Goal: Information Seeking & Learning: Find specific fact

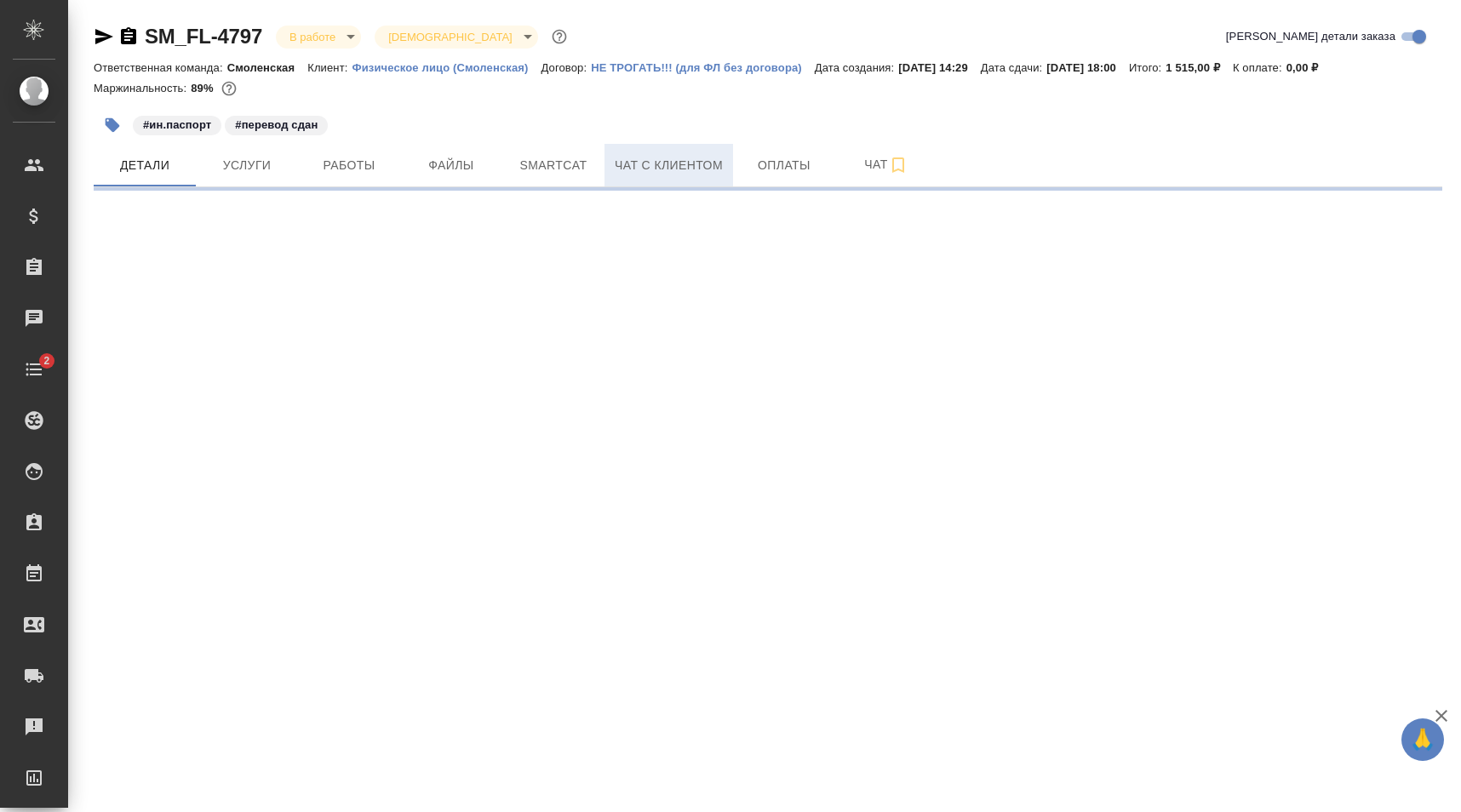
select select "RU"
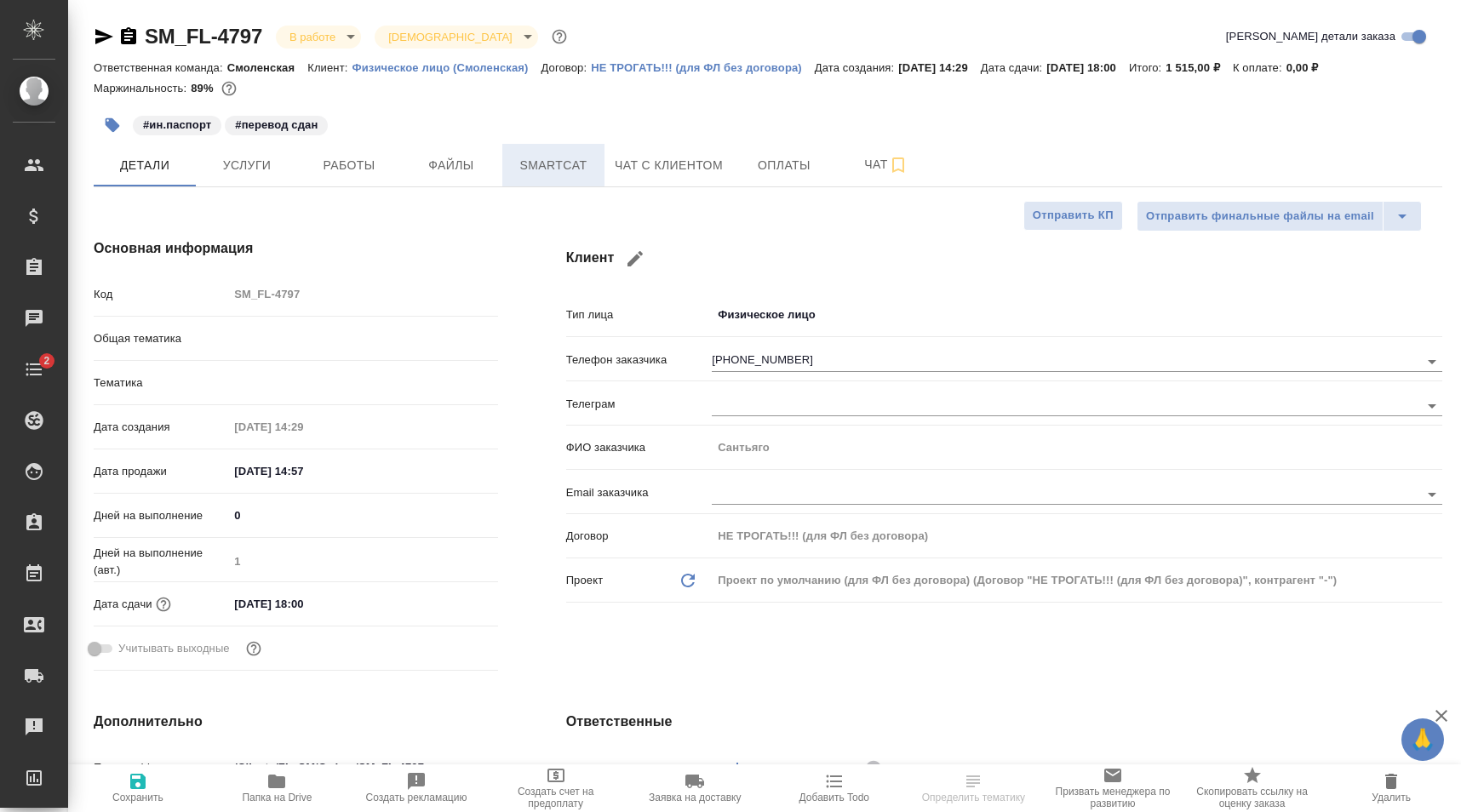
type textarea "x"
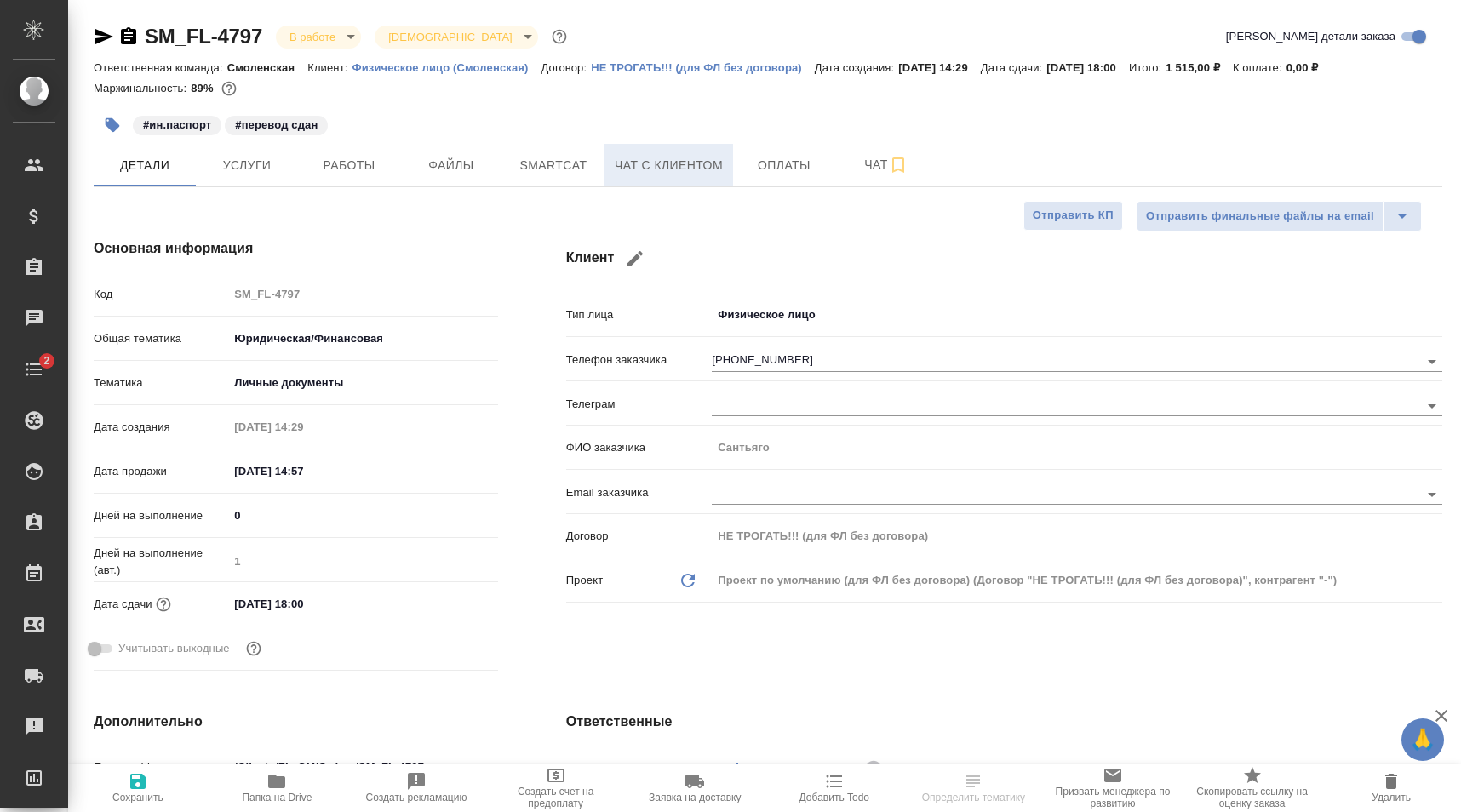
click at [642, 161] on span "Чат с клиентом" at bounding box center [669, 165] width 108 height 21
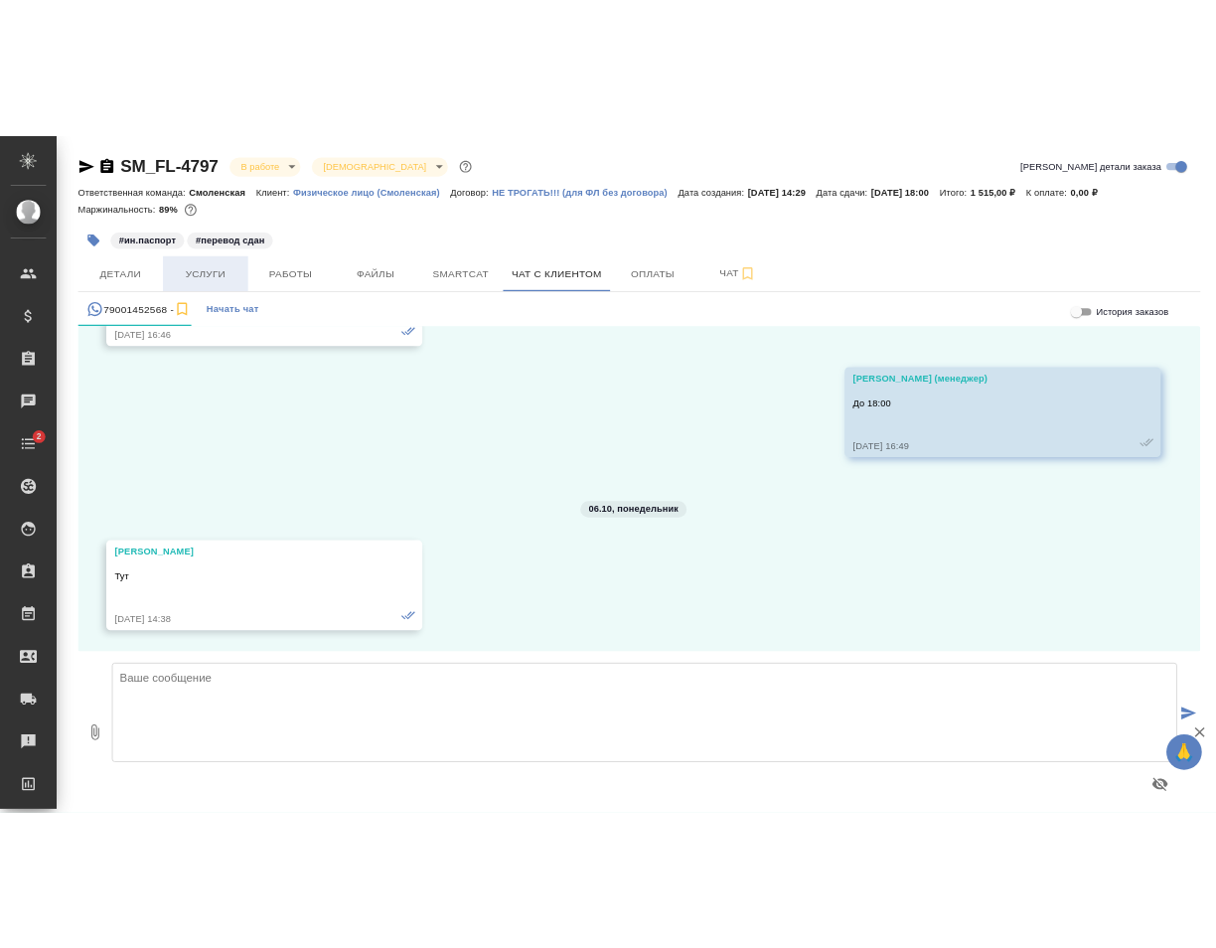
scroll to position [3292, 0]
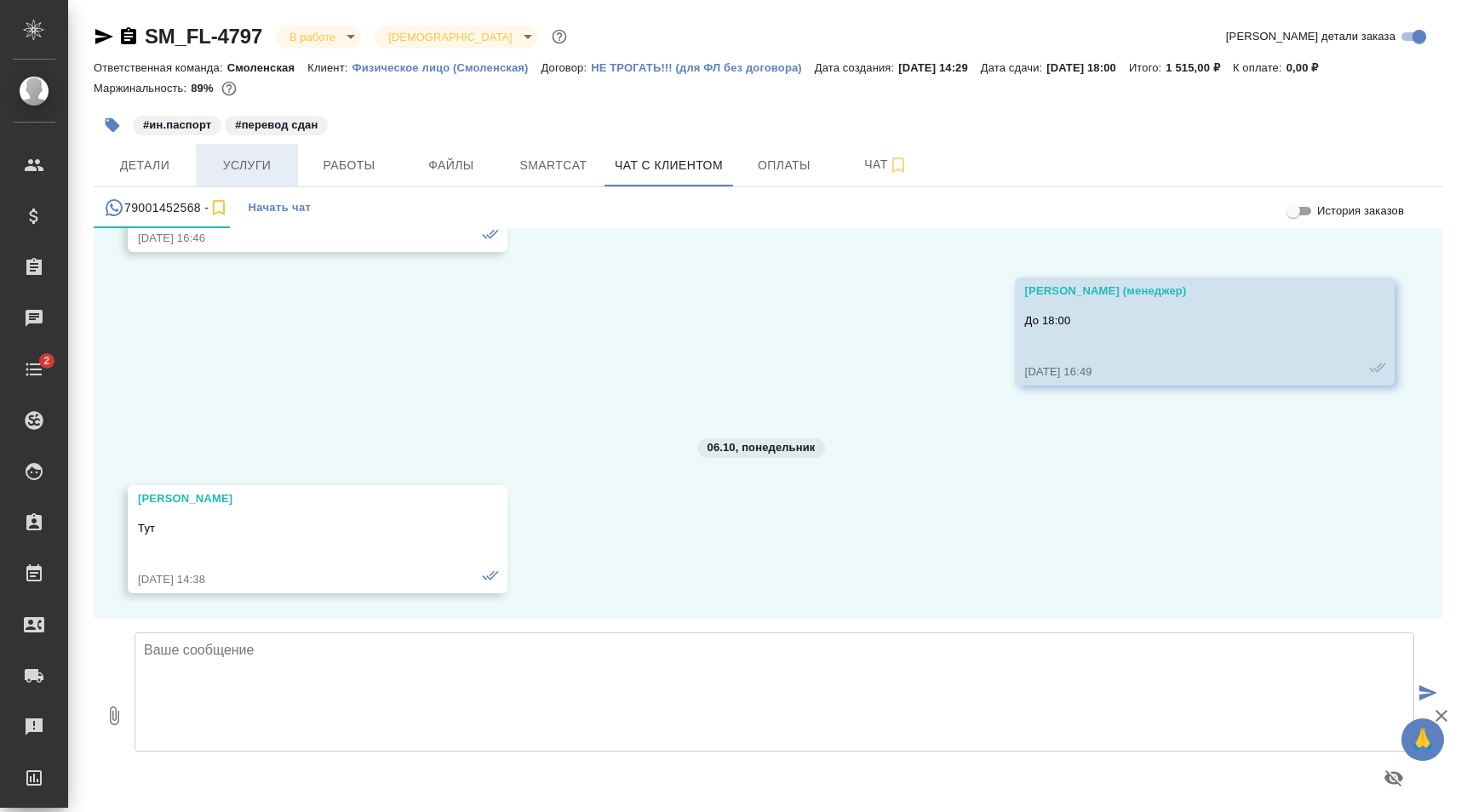
click at [230, 172] on span "Услуги" at bounding box center [246, 165] width 81 height 21
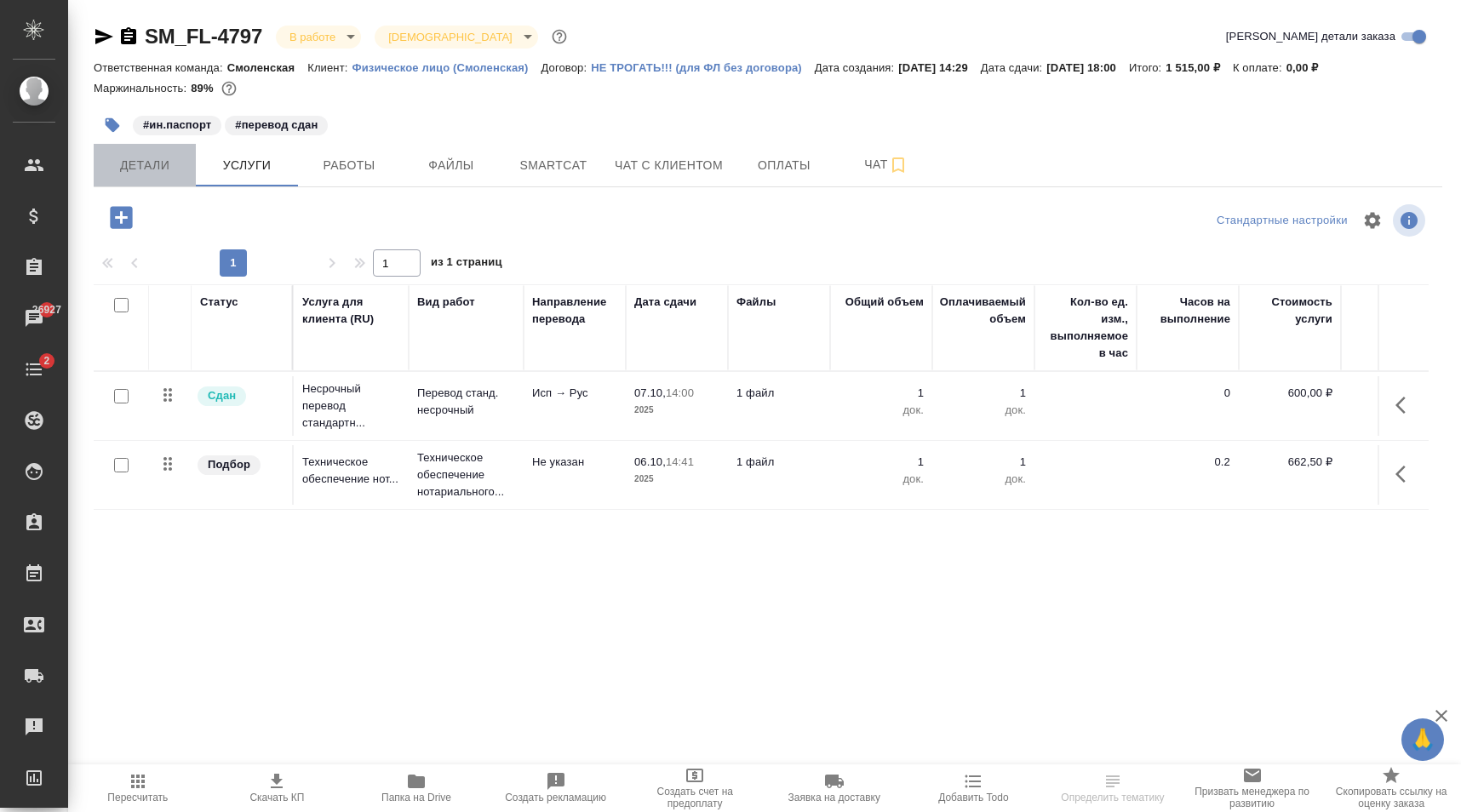
click at [161, 168] on span "Детали" at bounding box center [144, 165] width 81 height 21
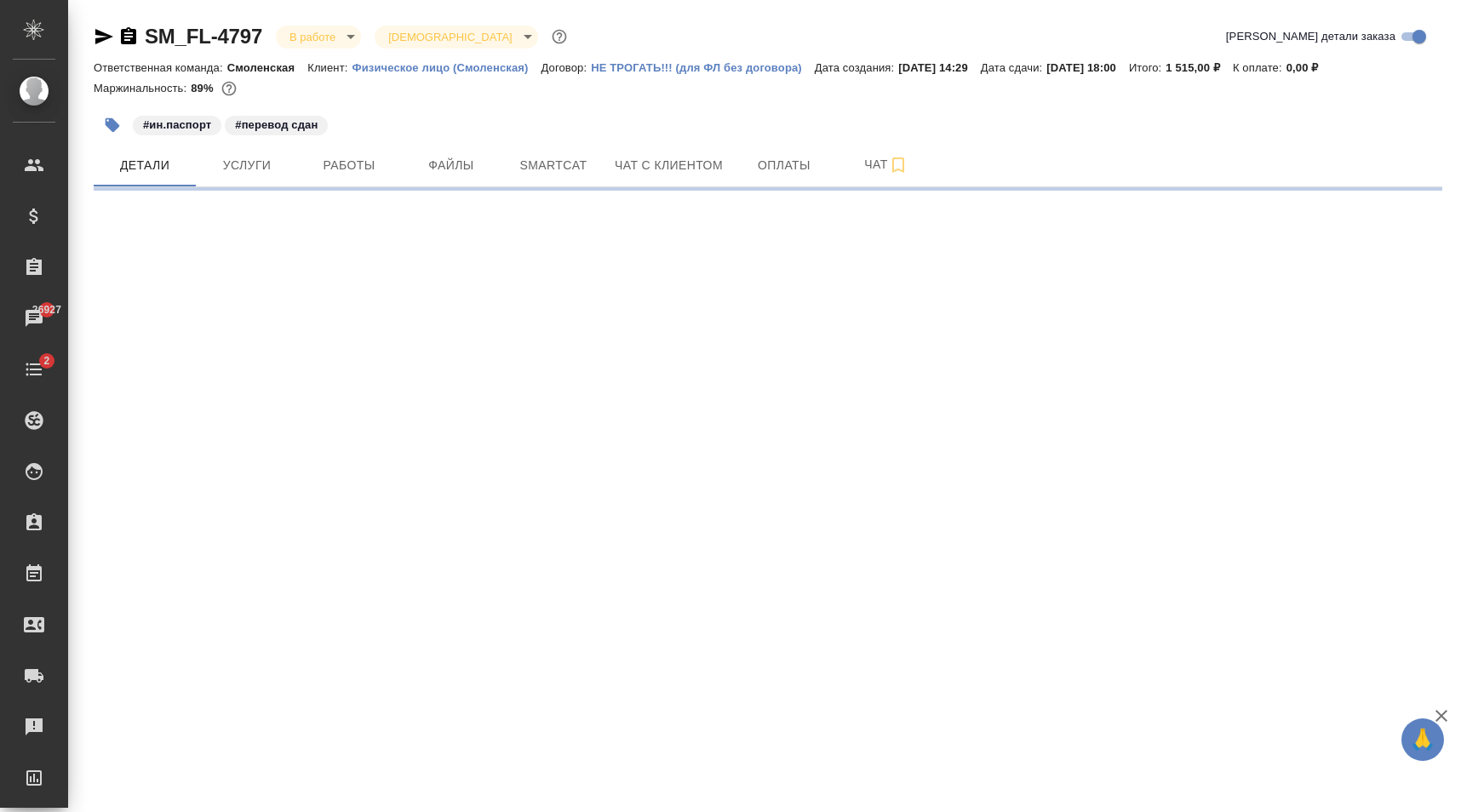
select select "RU"
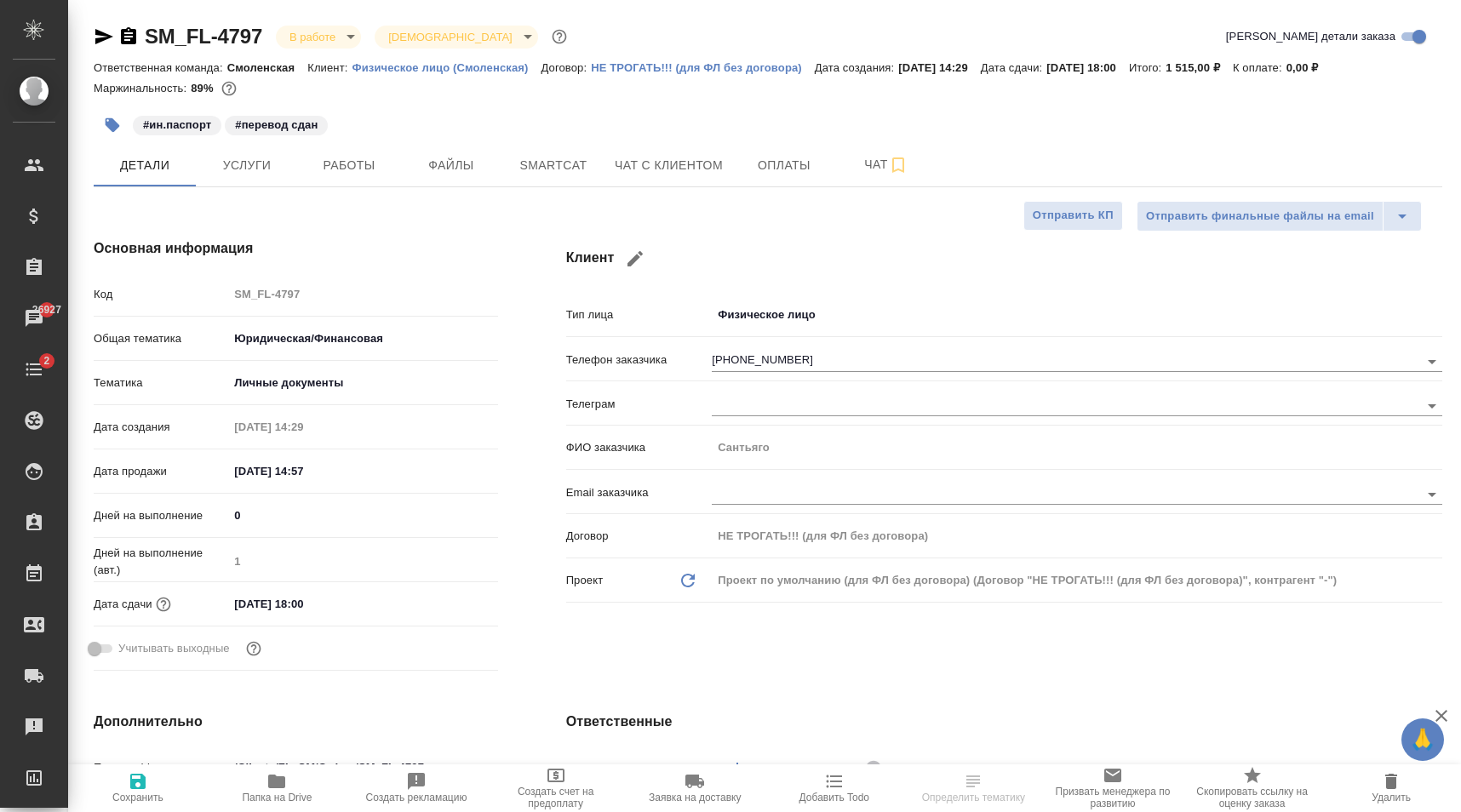
type textarea "x"
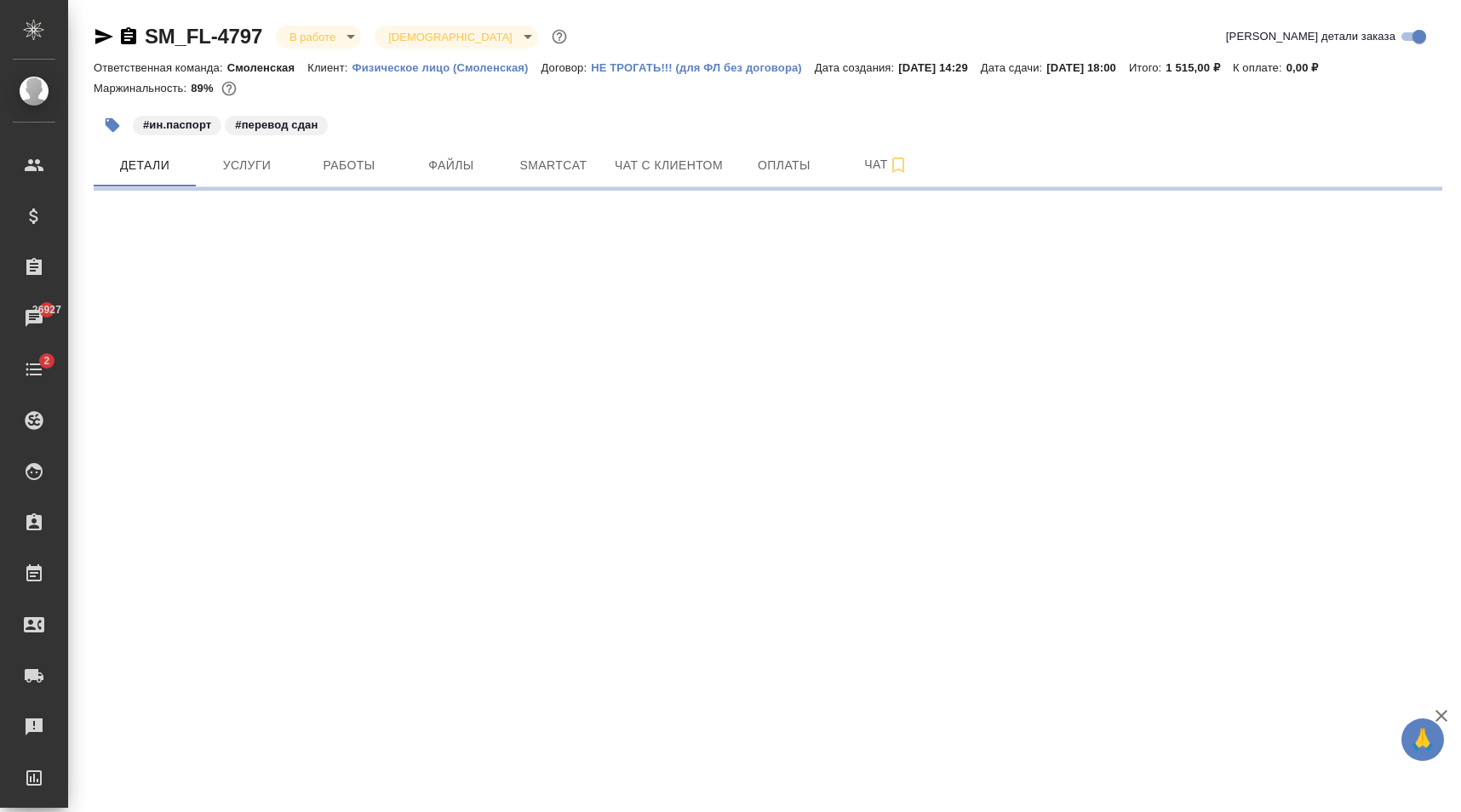
select select "RU"
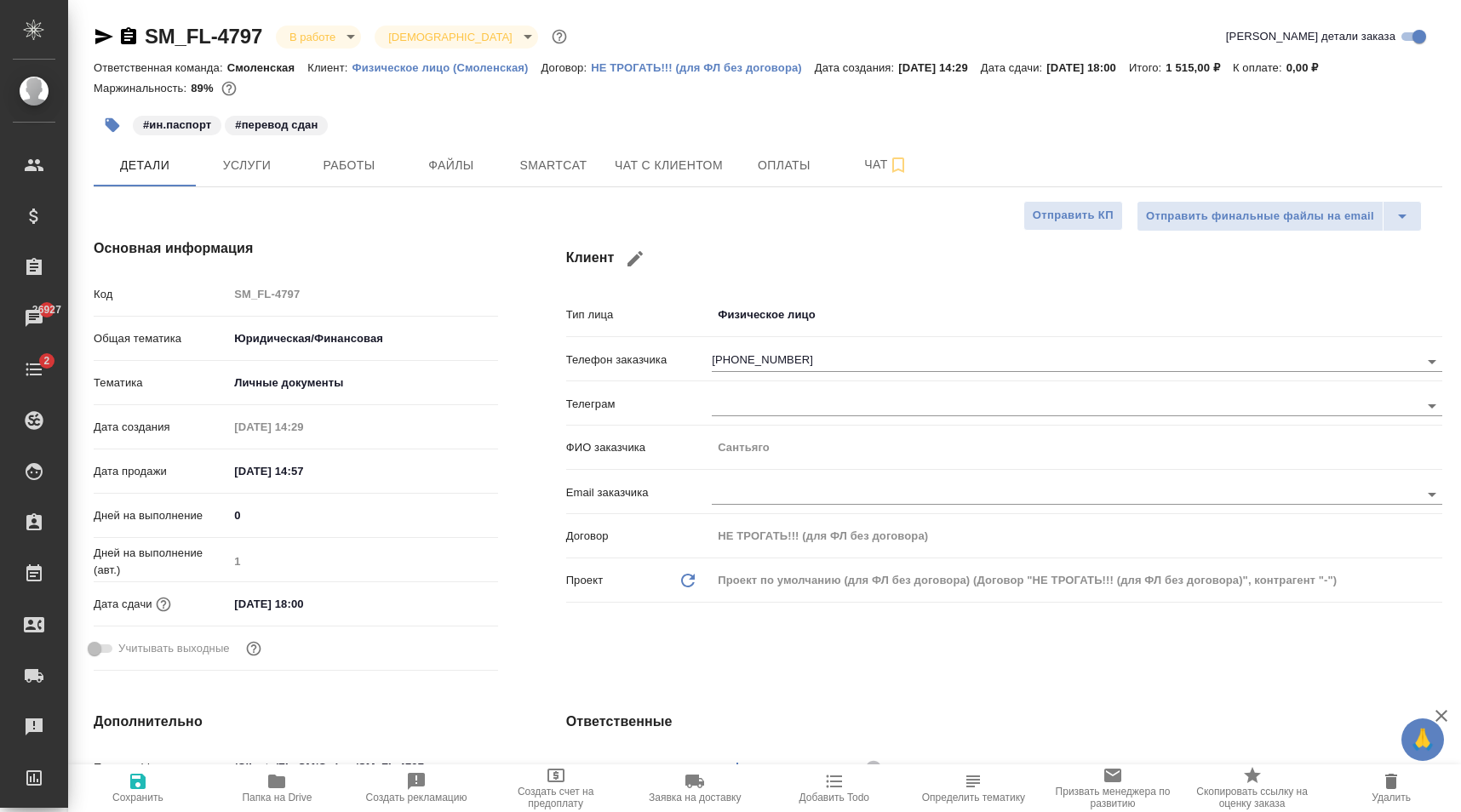
type textarea "x"
click at [632, 255] on icon "button" at bounding box center [635, 259] width 21 height 21
type input "Сантьяго"
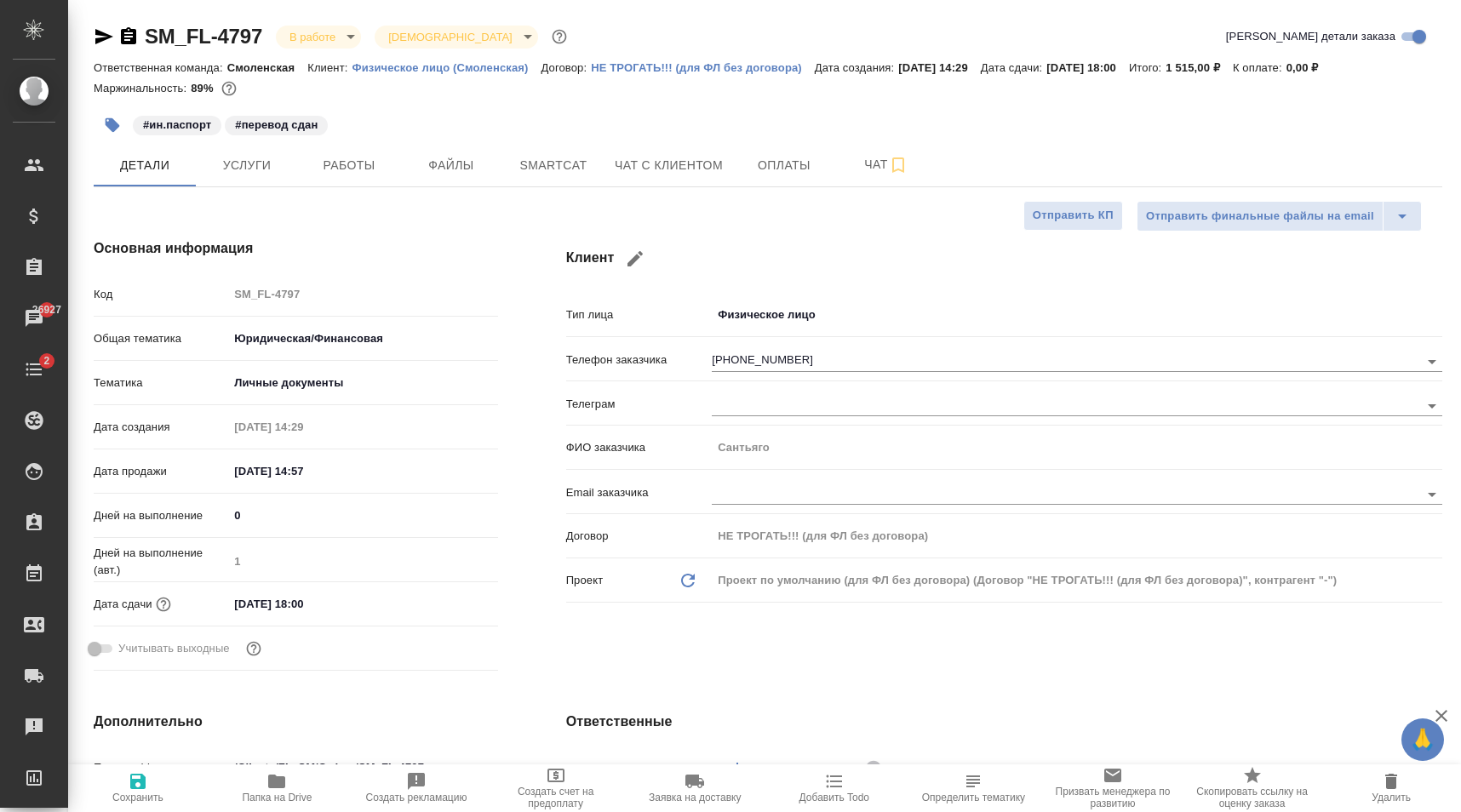
type input "+7 900 145 25 68"
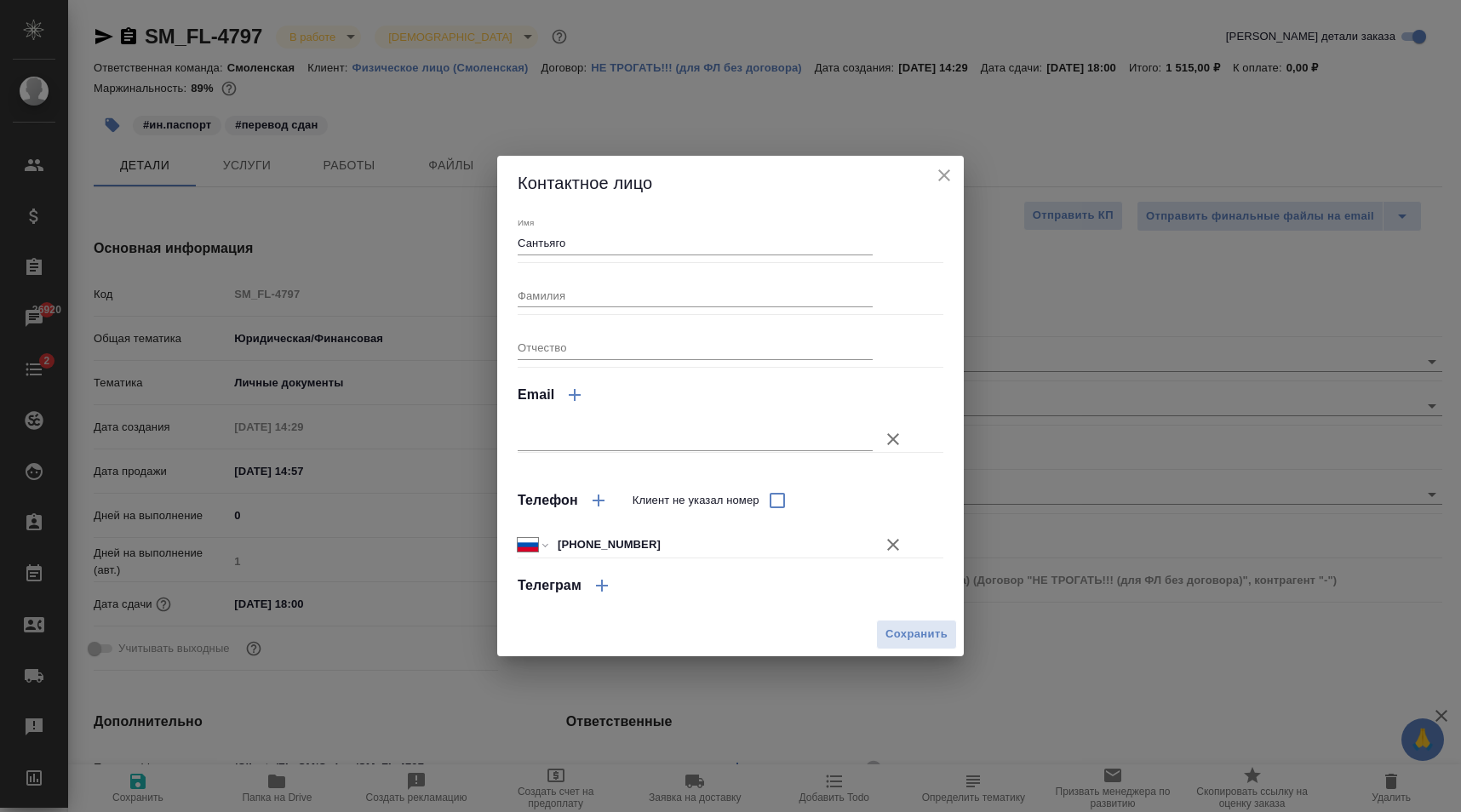
type textarea "x"
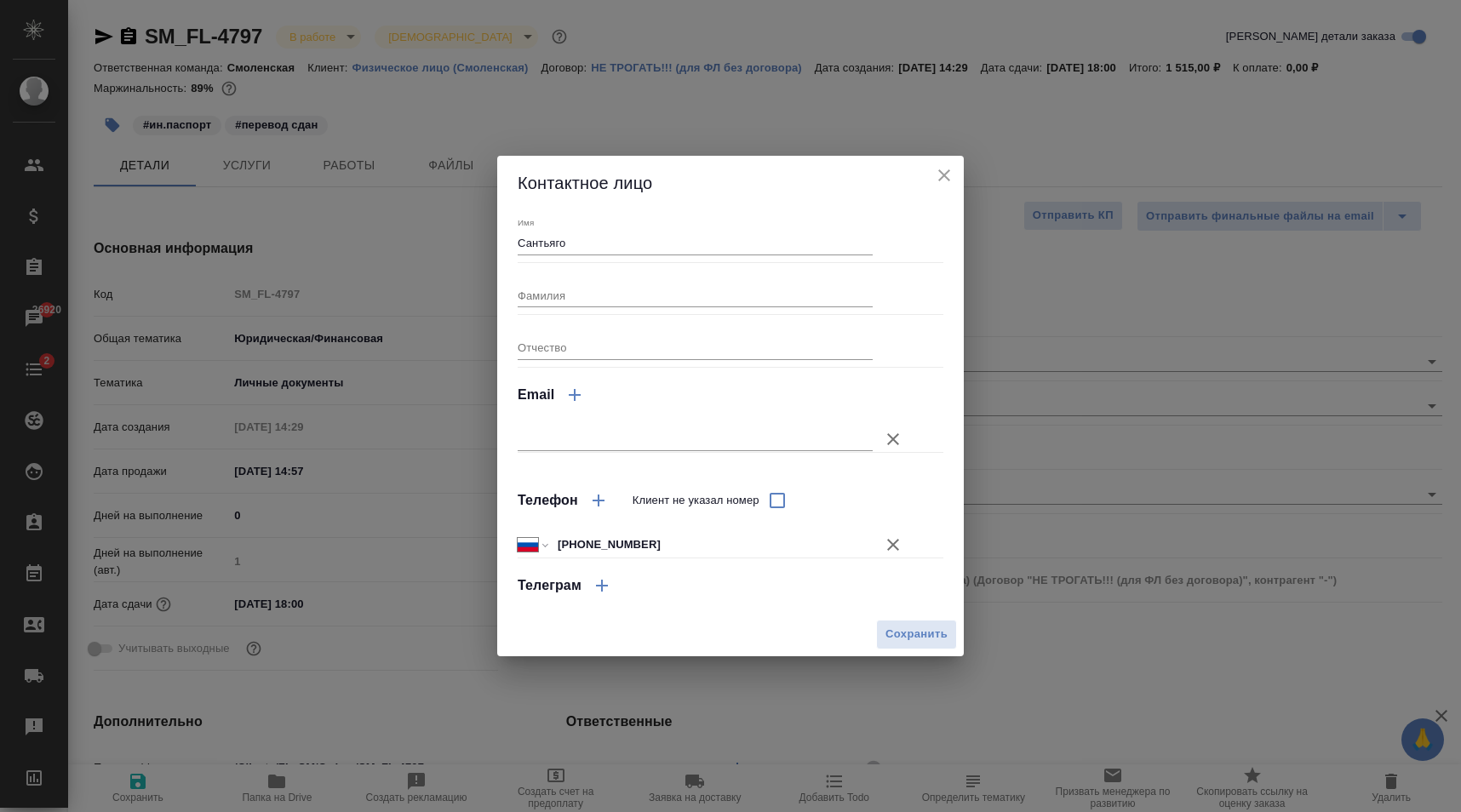
type textarea "x"
click at [701, 551] on input "+7 900 145 25 68" at bounding box center [712, 544] width 321 height 25
type textarea "x"
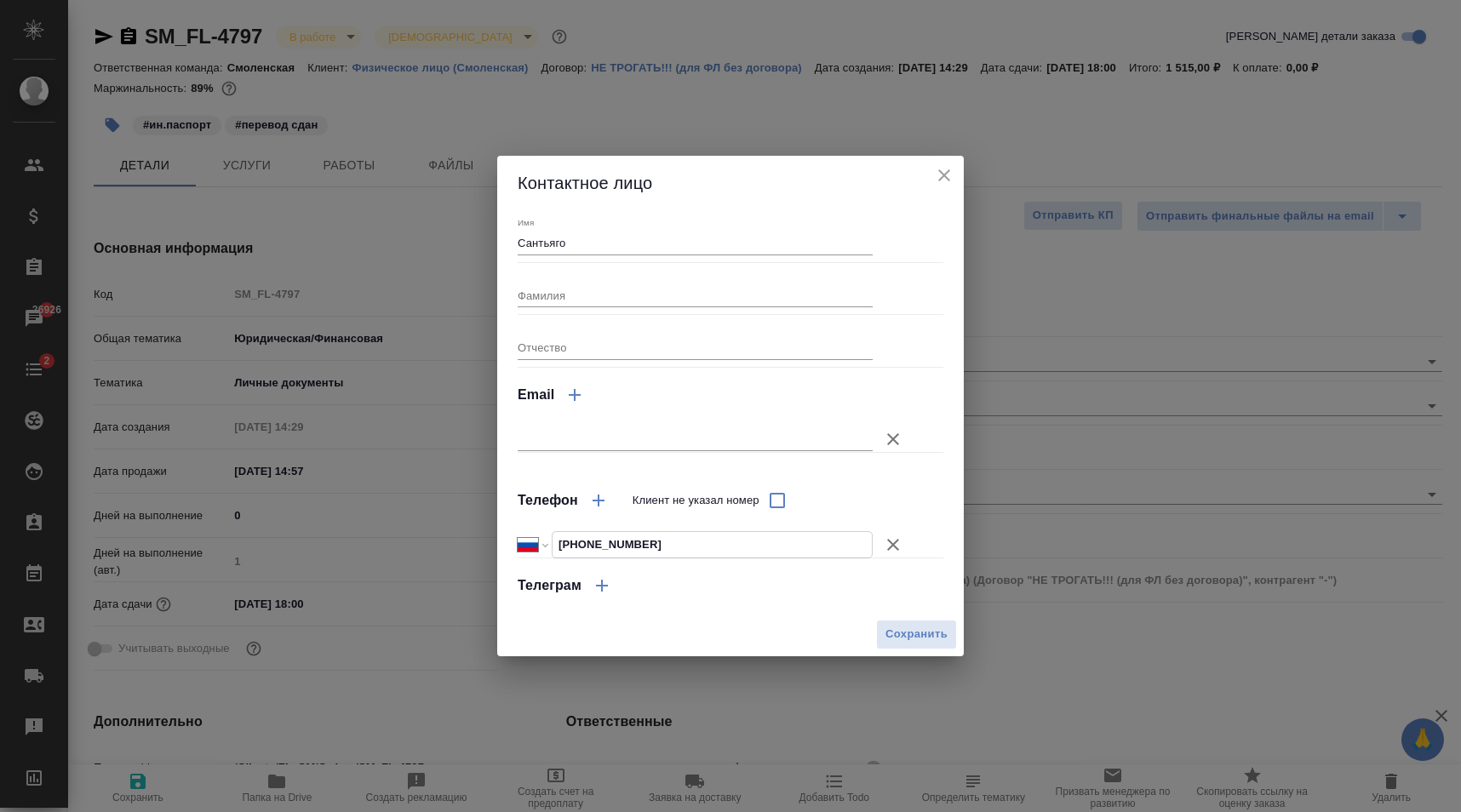
type textarea "x"
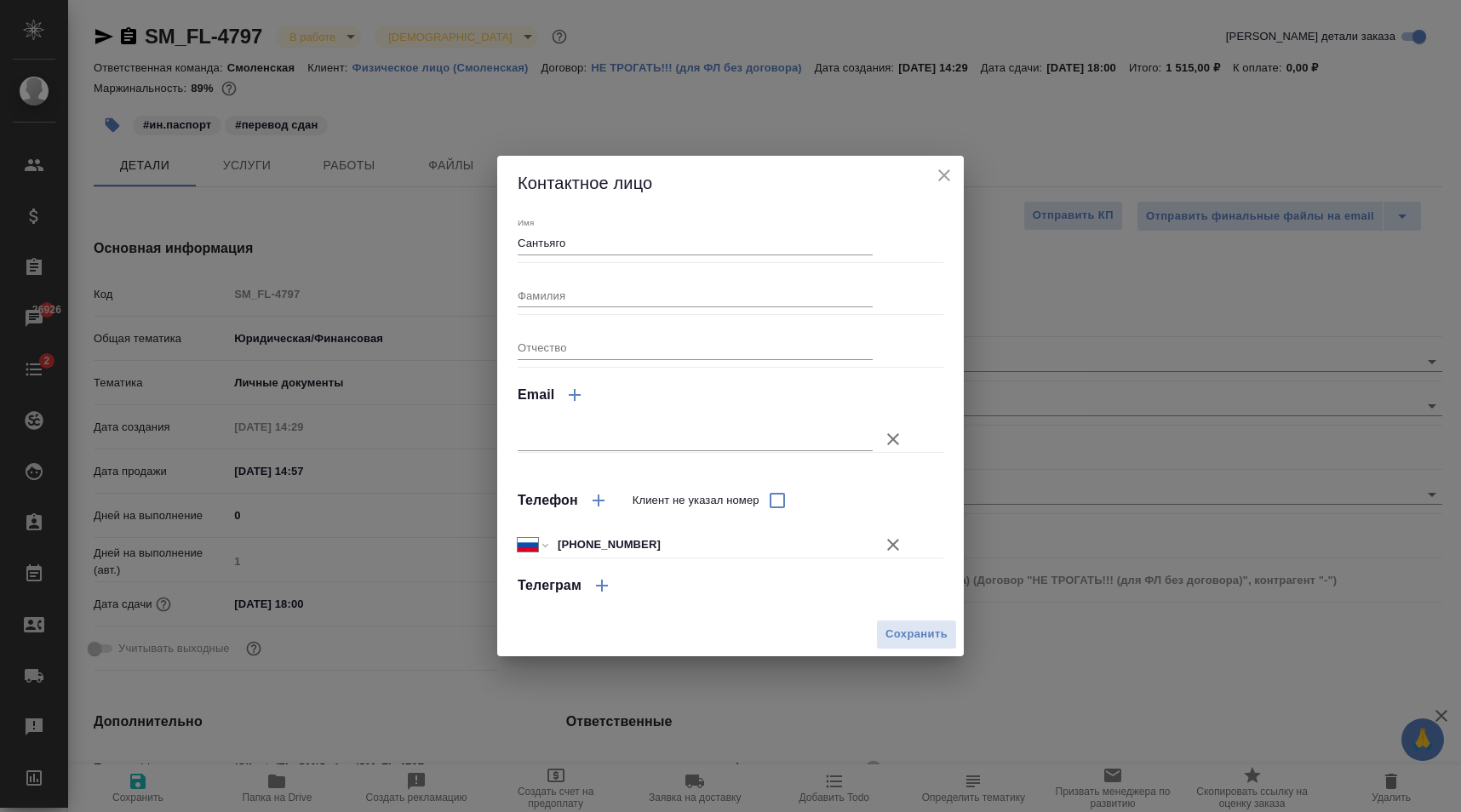
type textarea "x"
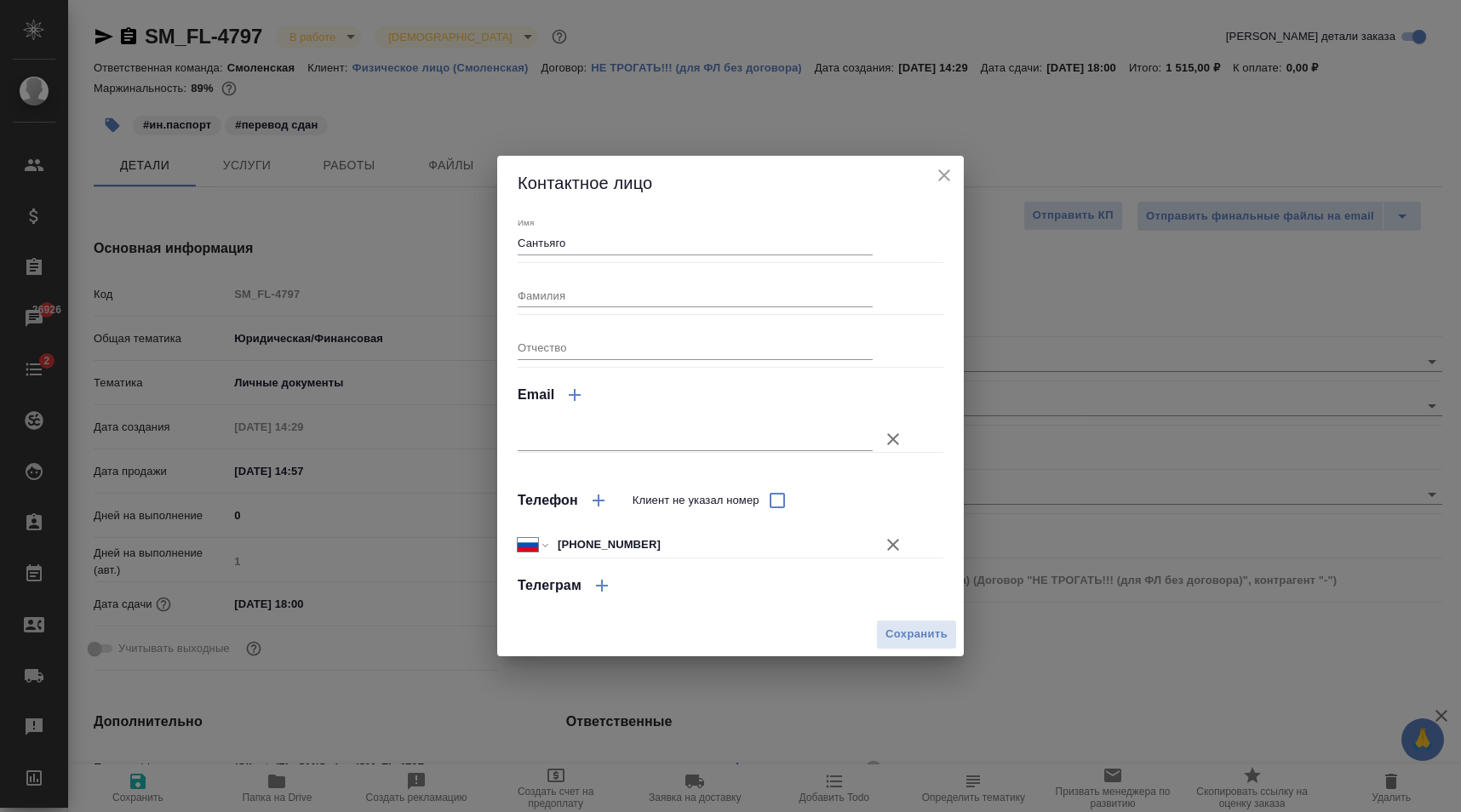
type textarea "x"
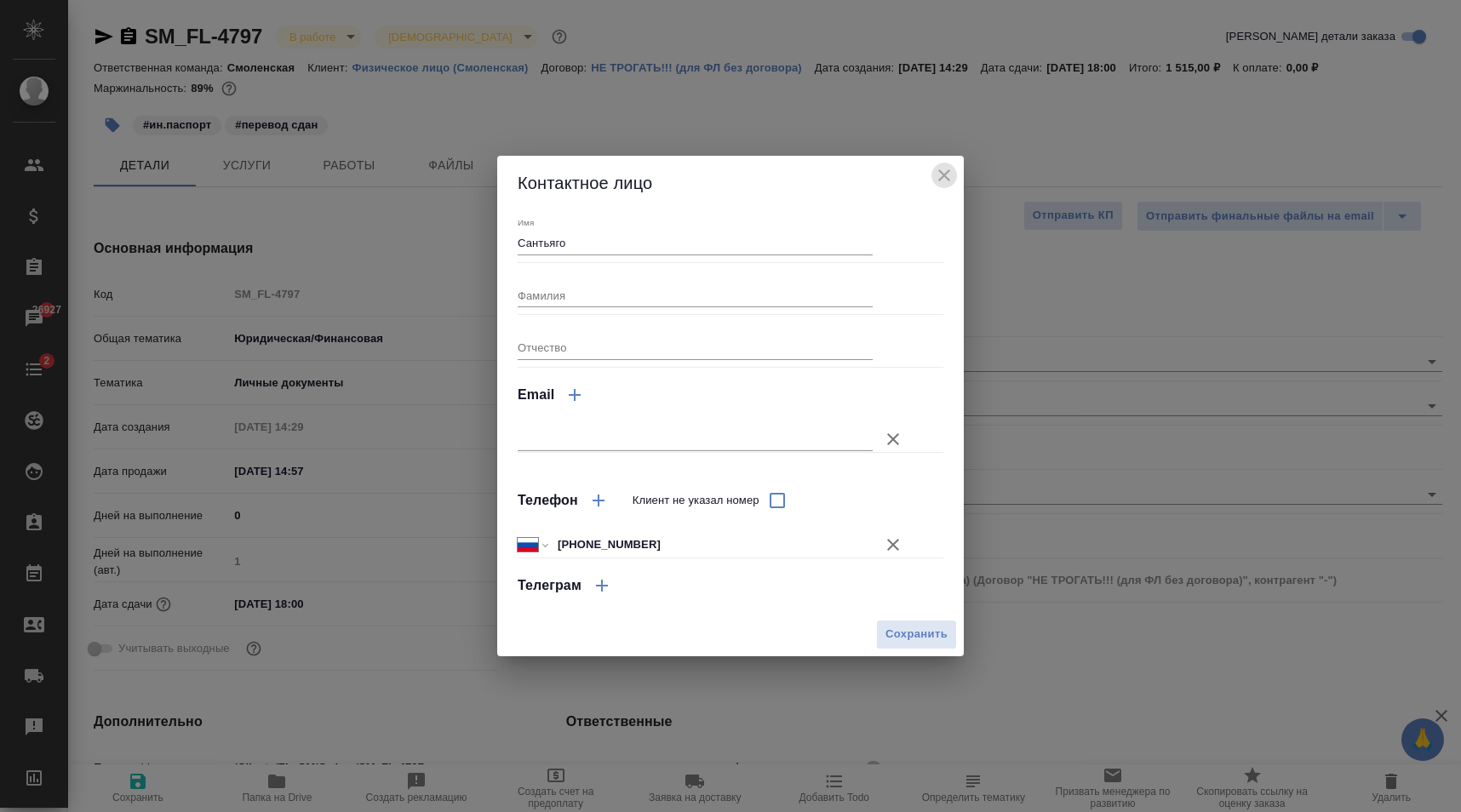
click at [945, 167] on icon "close" at bounding box center [944, 176] width 21 height 21
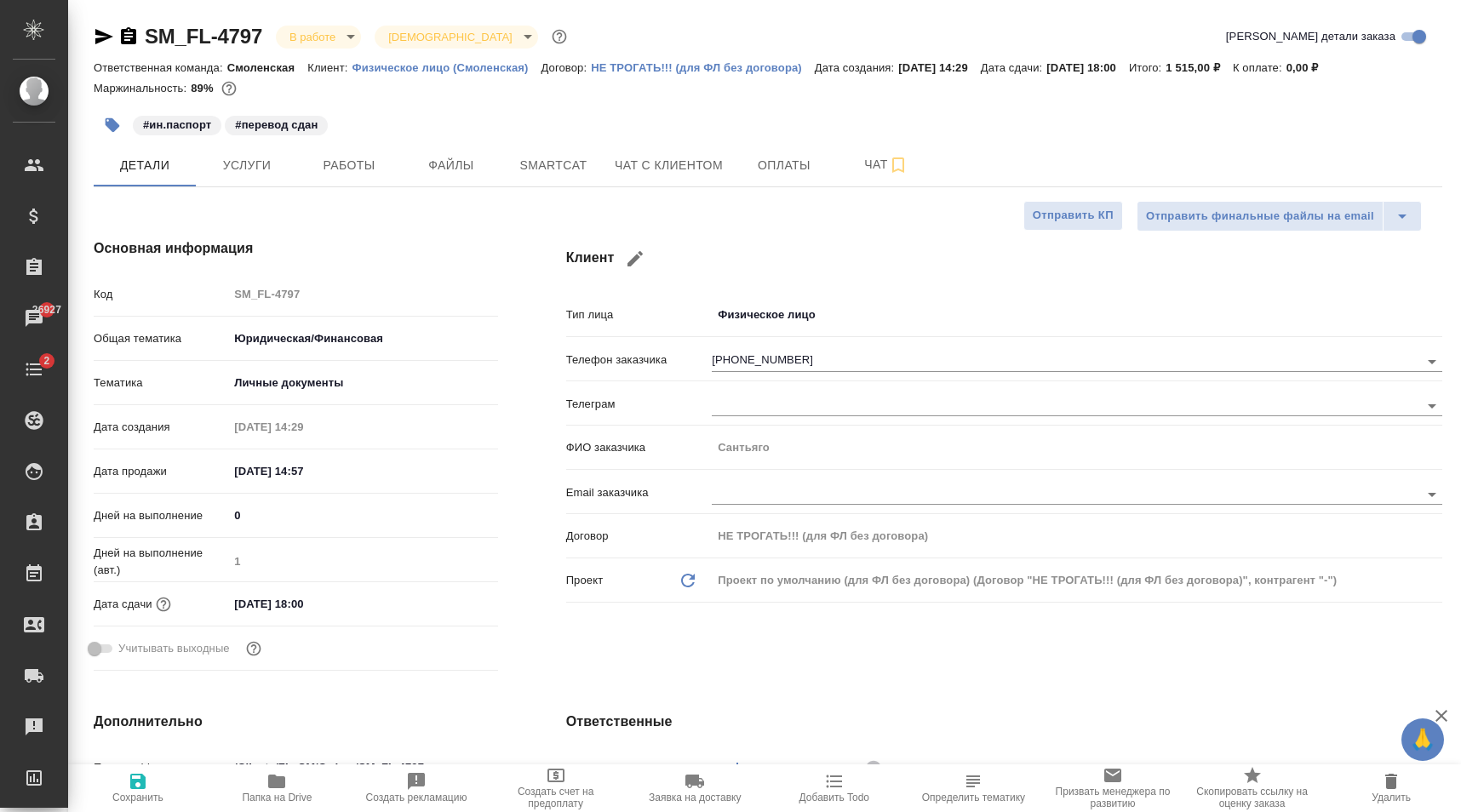
type textarea "x"
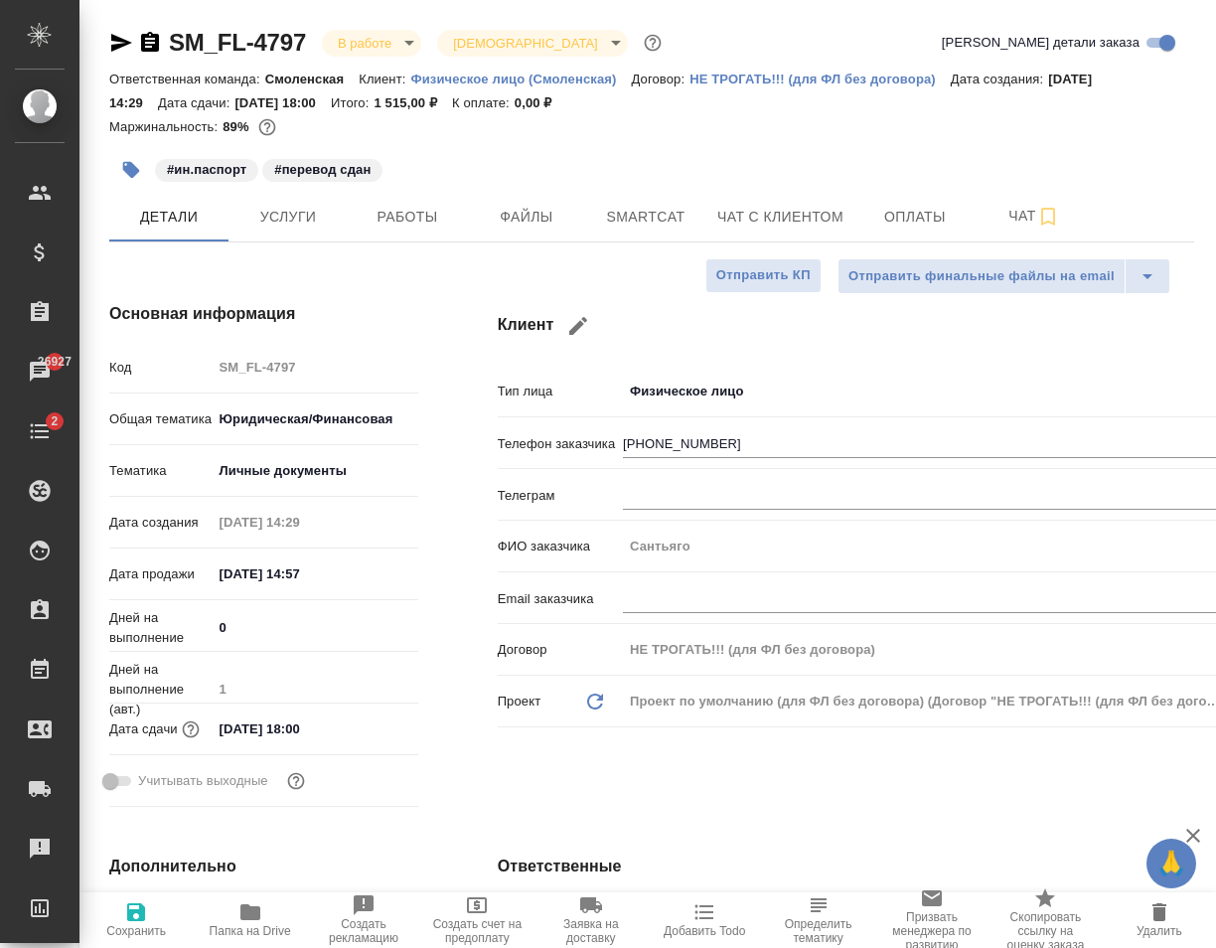
type textarea "x"
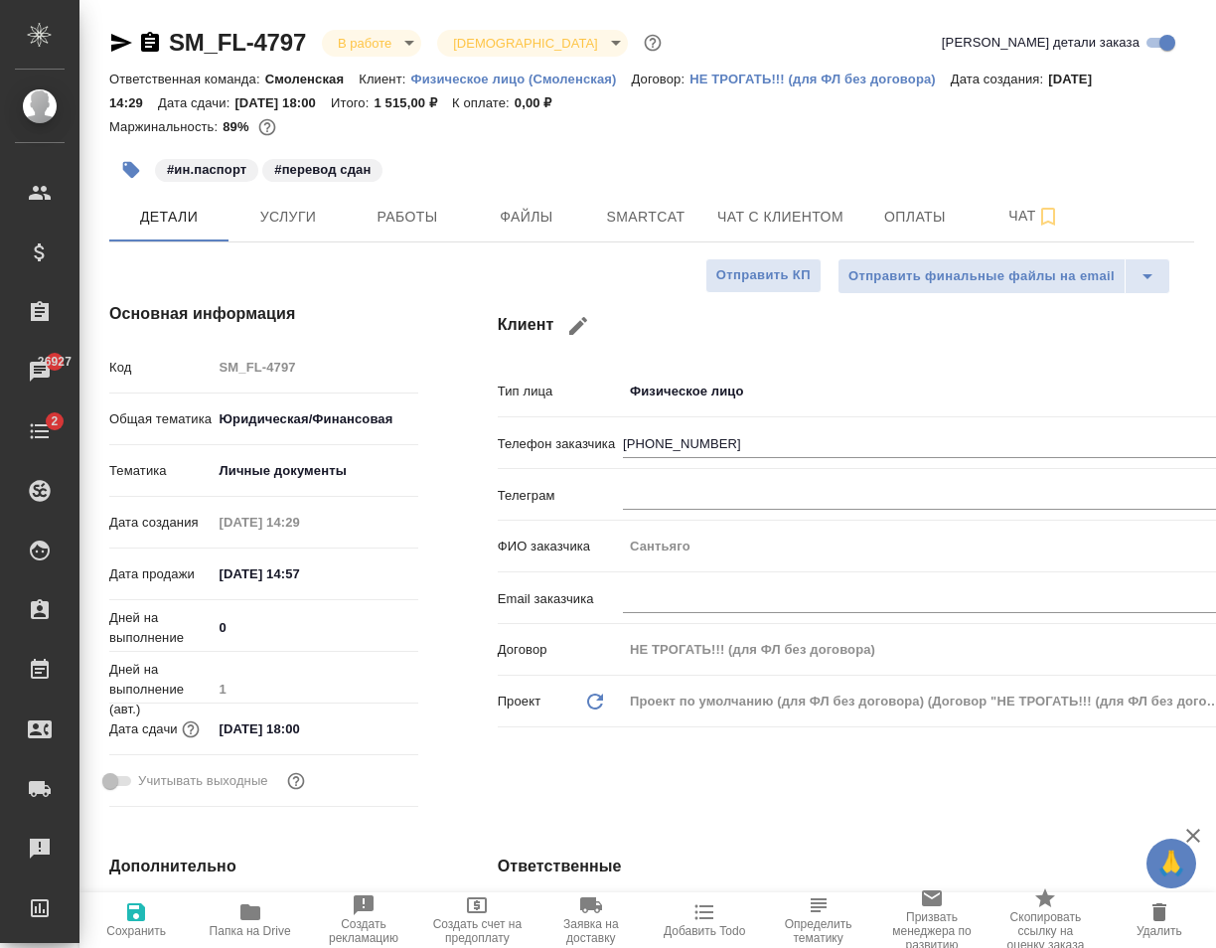
type textarea "x"
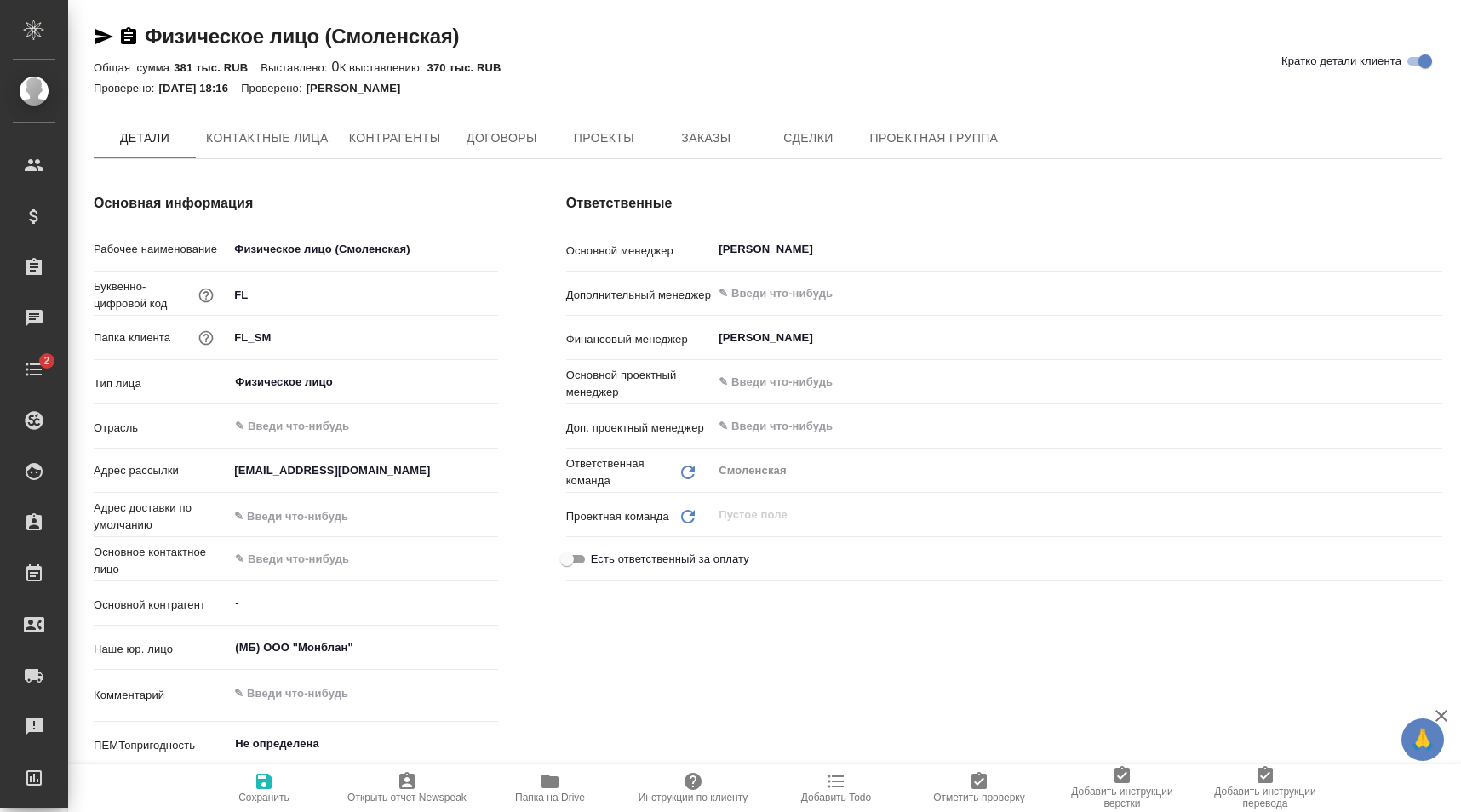
type textarea "x"
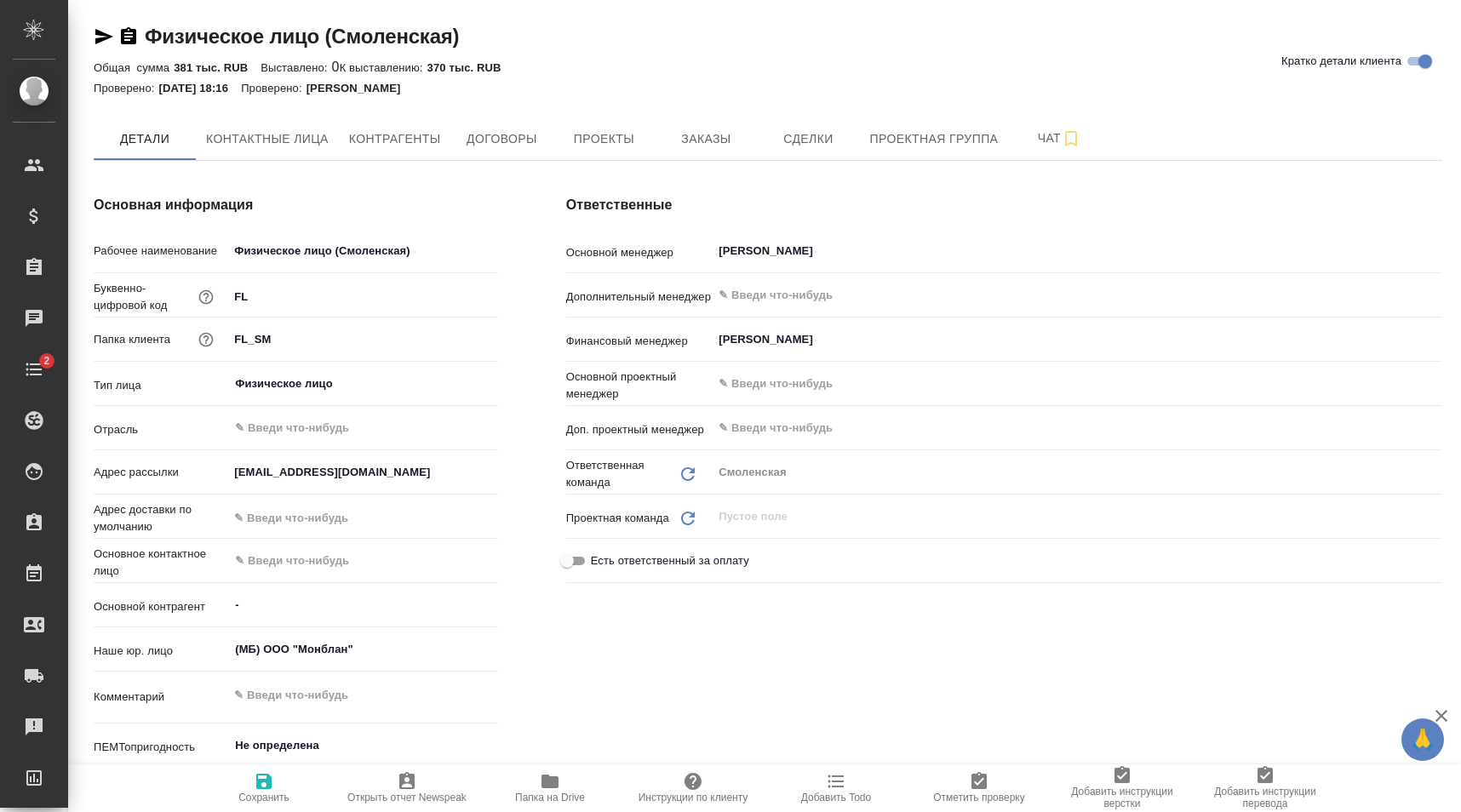
type textarea "x"
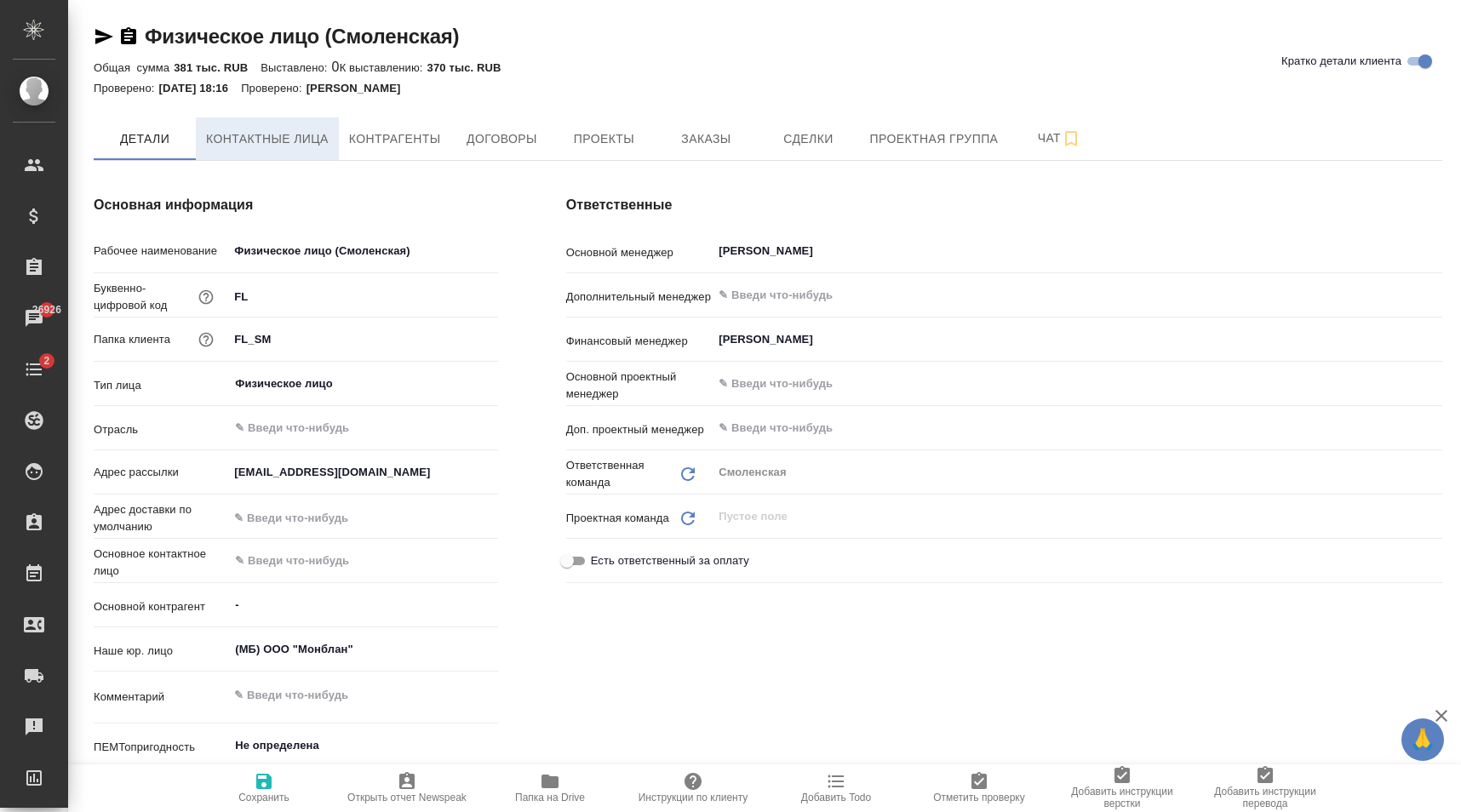
click at [323, 143] on span "Контактные лица" at bounding box center [266, 139] width 123 height 21
select select "RU"
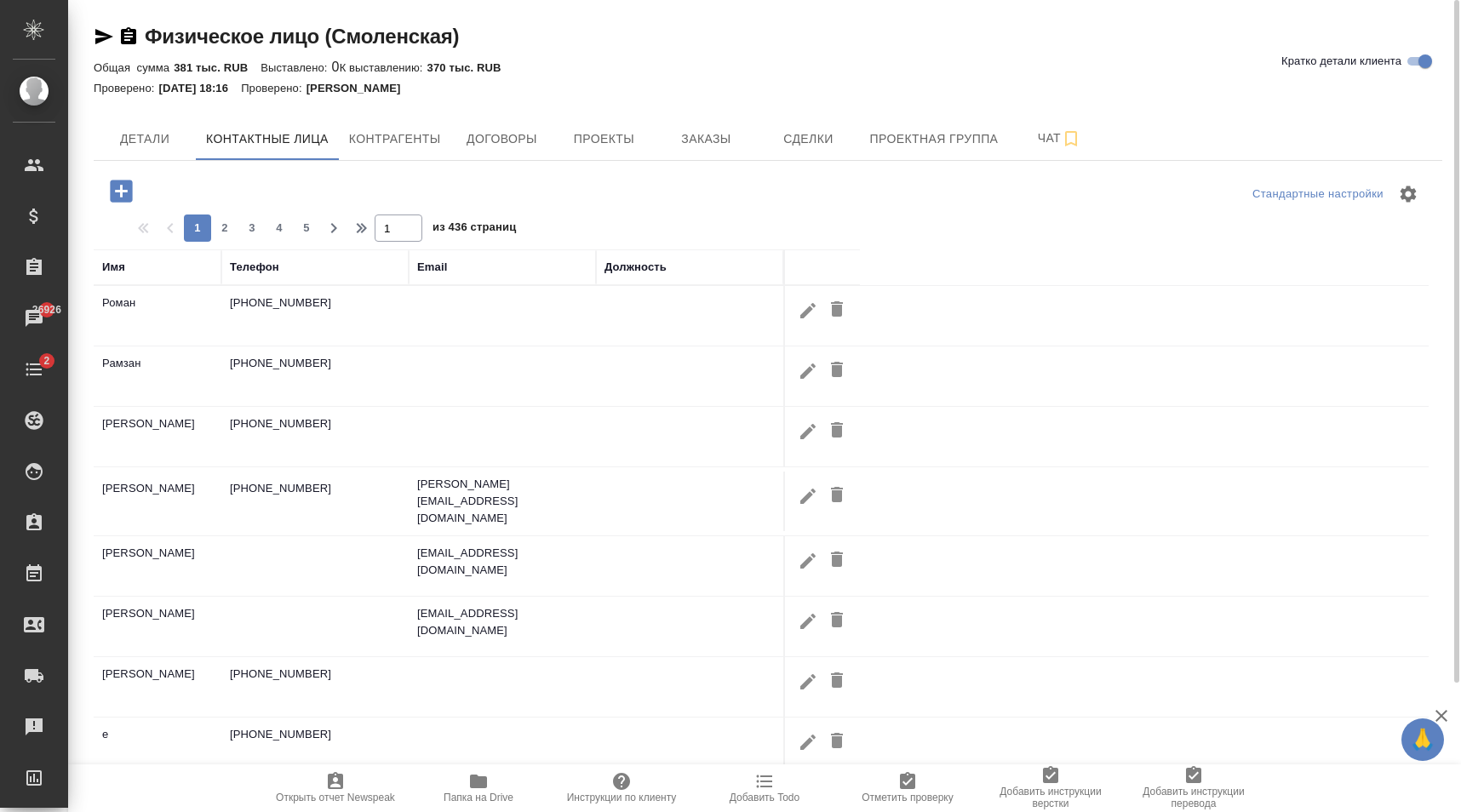
click at [117, 266] on div "Имя" at bounding box center [113, 267] width 23 height 17
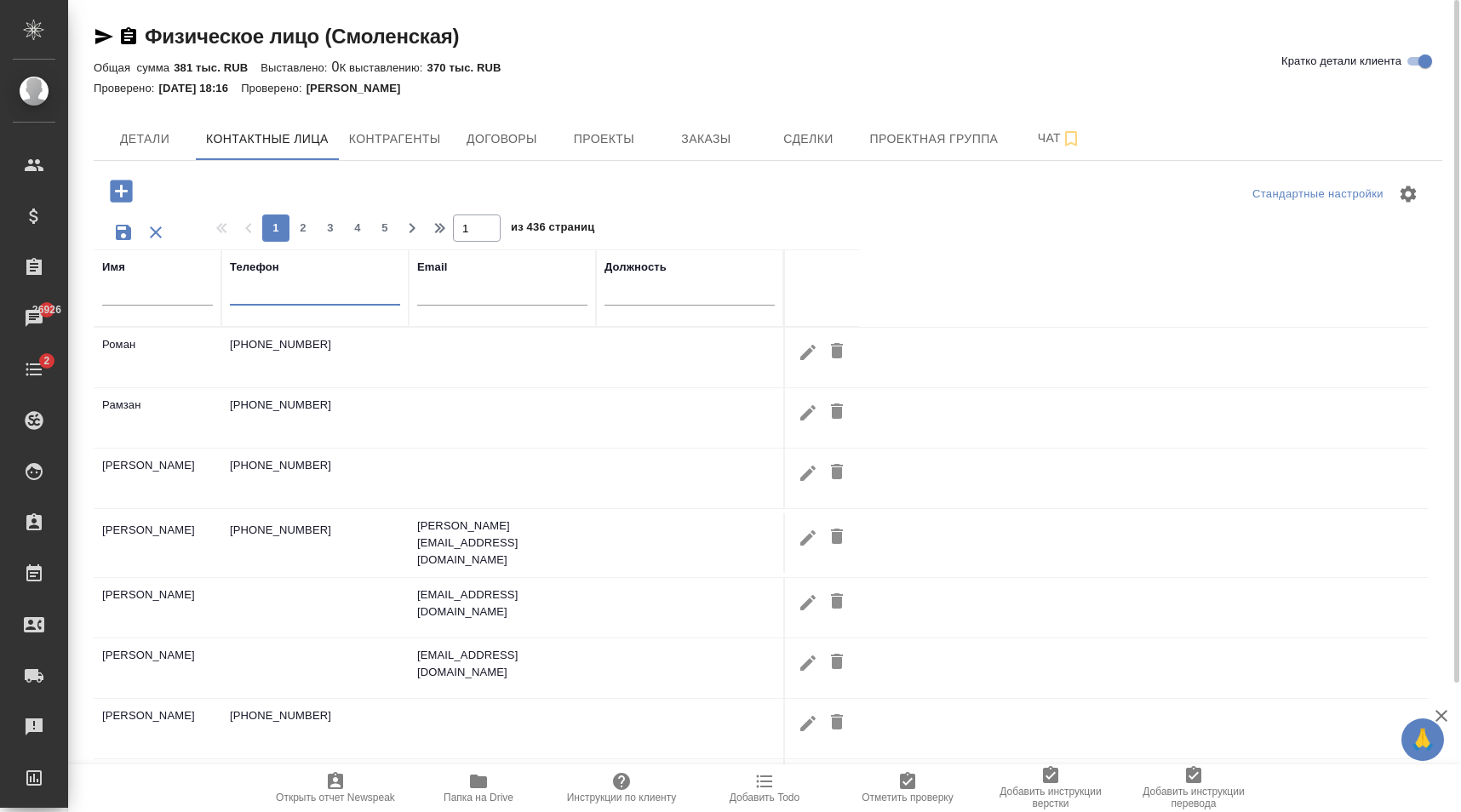
click at [290, 285] on input "text" at bounding box center [314, 295] width 171 height 21
paste input "+79001452568"
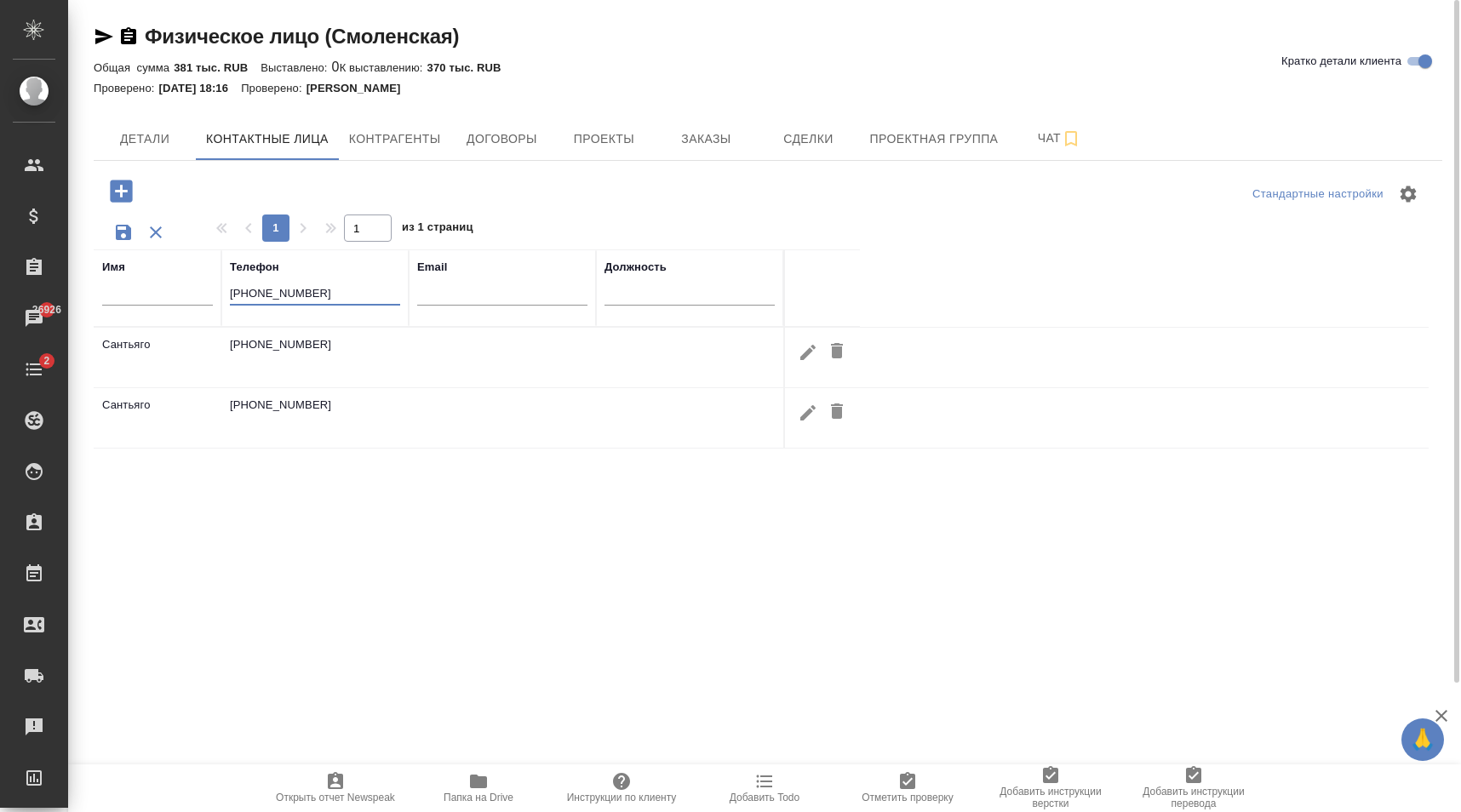
type input "+79001452568"
click at [765, 534] on div "Имя Телефон +79001452568 Email Должность Сантьяго +79001452568 Сантьяго +790014…" at bounding box center [761, 581] width 1335 height 664
click at [461, 469] on div "Имя Телефон +79001452568 Email Должность Сантьяго +79001452568 Сантьяго +790014…" at bounding box center [761, 581] width 1335 height 664
click at [549, 562] on div "Имя Телефон +79001452568 Email Должность Сантьяго +79001452568 Сантьяго +790014…" at bounding box center [761, 581] width 1335 height 664
